Goal: Information Seeking & Learning: Learn about a topic

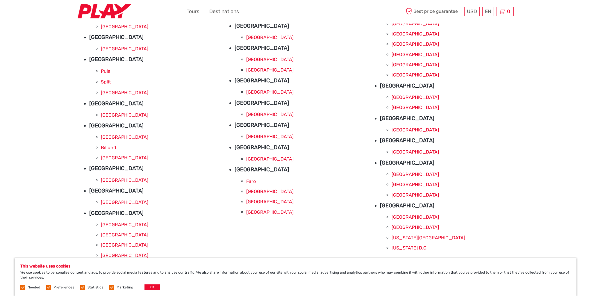
scroll to position [29, 0]
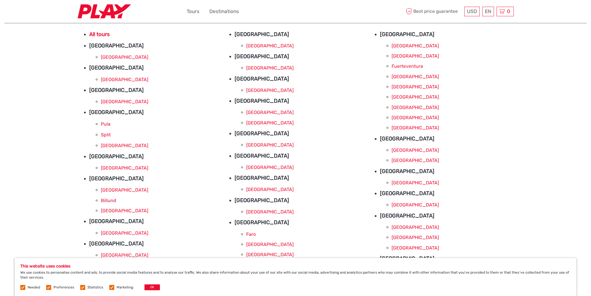
click at [401, 56] on link "[GEOGRAPHIC_DATA]" at bounding box center [414, 56] width 47 height 6
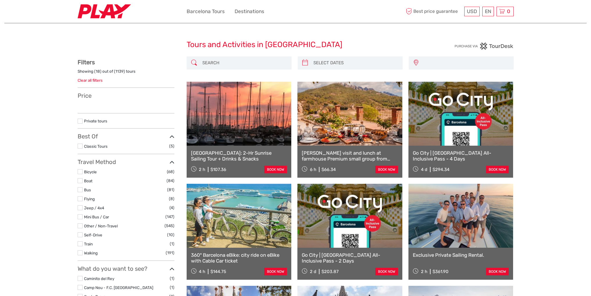
select select
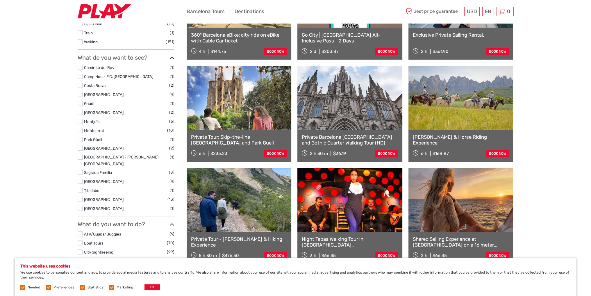
scroll to position [232, 0]
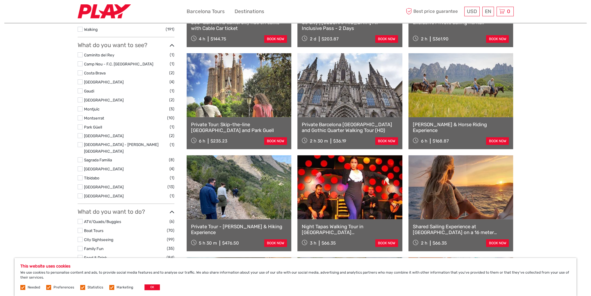
click at [17, 167] on div "Tours and Activities in [GEOGRAPHIC_DATA] Tours and Activities in [GEOGRAPHIC_D…" at bounding box center [295, 149] width 582 height 763
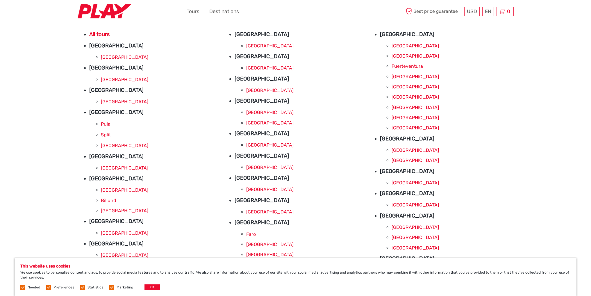
click at [403, 116] on link "[GEOGRAPHIC_DATA]" at bounding box center [414, 118] width 47 height 6
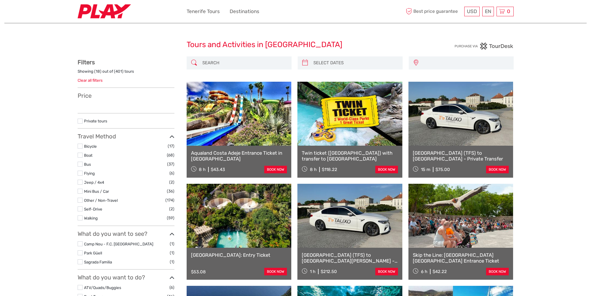
select select
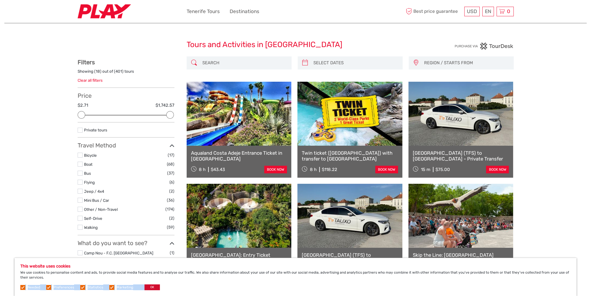
click at [147, 284] on div "This website uses cookies We use cookies to personalise content and ads, to pro…" at bounding box center [295, 277] width 561 height 38
click at [148, 287] on button "OK" at bounding box center [151, 287] width 15 height 6
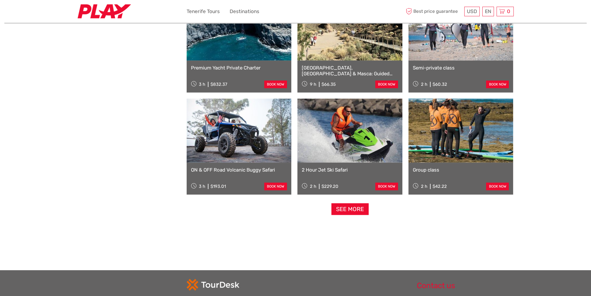
scroll to position [523, 0]
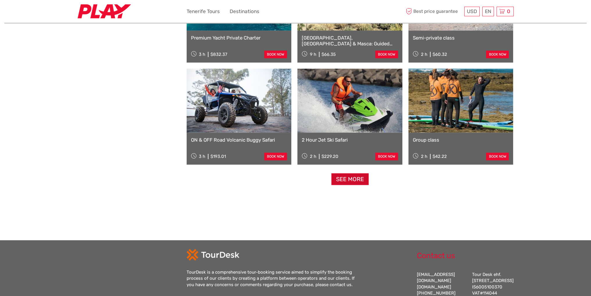
click at [347, 181] on link "See more" at bounding box center [349, 179] width 37 height 12
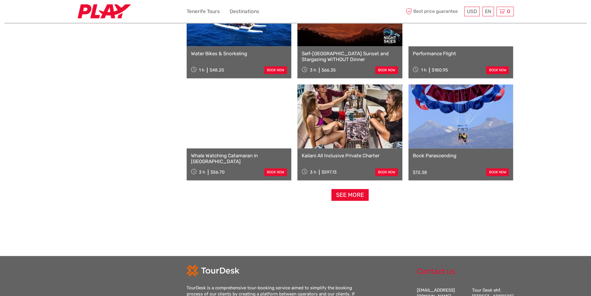
scroll to position [1133, 0]
